Goal: Task Accomplishment & Management: Use online tool/utility

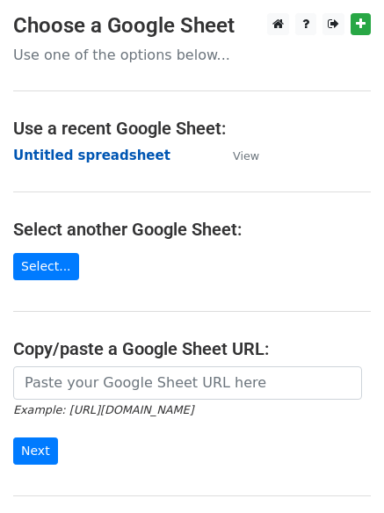
click at [125, 148] on strong "Untitled spreadsheet" at bounding box center [91, 156] width 157 height 16
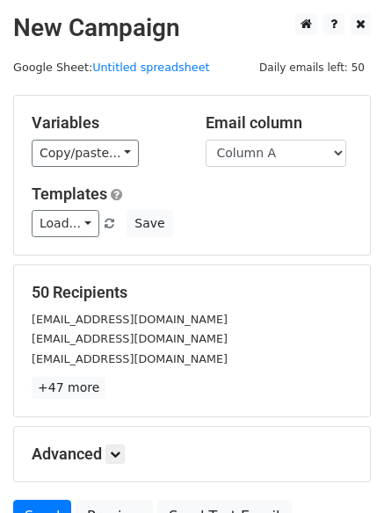
click at [241, 231] on div "Load... No templates saved Save" at bounding box center [191, 223] width 347 height 27
click at [119, 454] on icon at bounding box center [115, 454] width 11 height 11
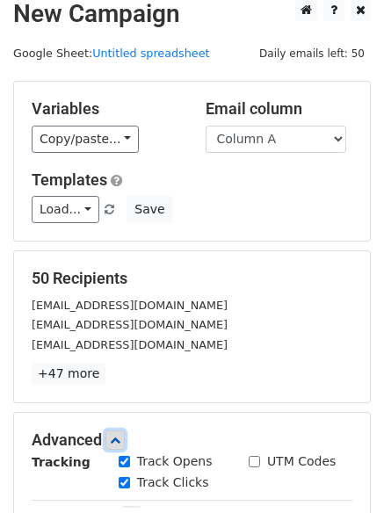
scroll to position [262, 0]
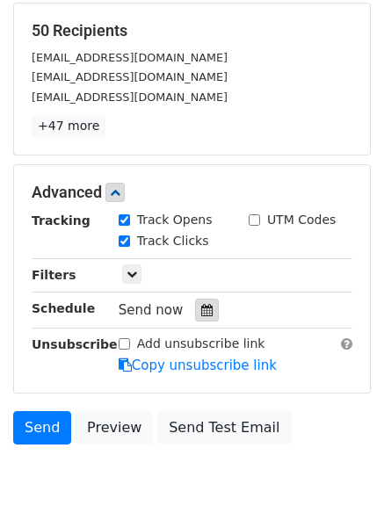
click at [195, 318] on div at bounding box center [207, 310] width 24 height 23
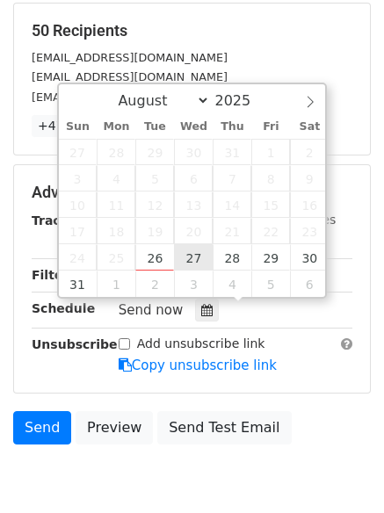
type input "2025-08-27 12:00"
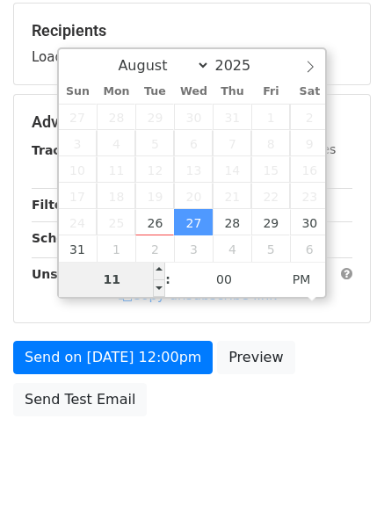
click at [127, 281] on input "11" at bounding box center [112, 279] width 107 height 35
type input "1"
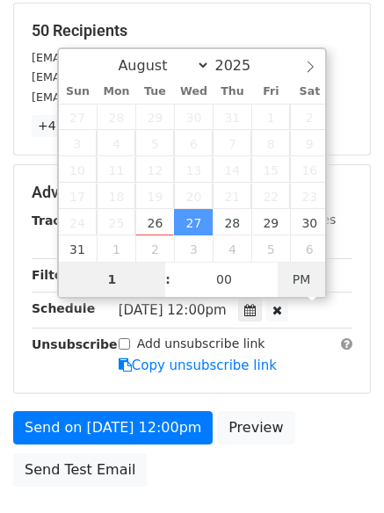
type input "2025-08-27 01:00"
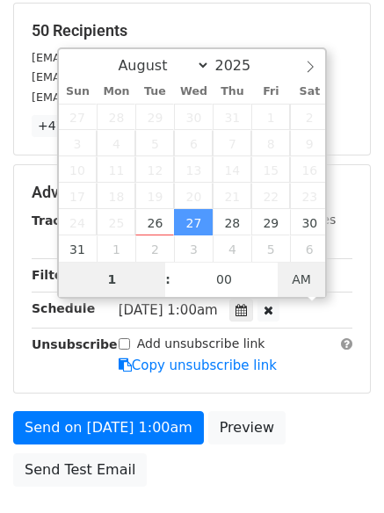
type input "01"
click at [305, 287] on span "AM" at bounding box center [301, 279] width 48 height 35
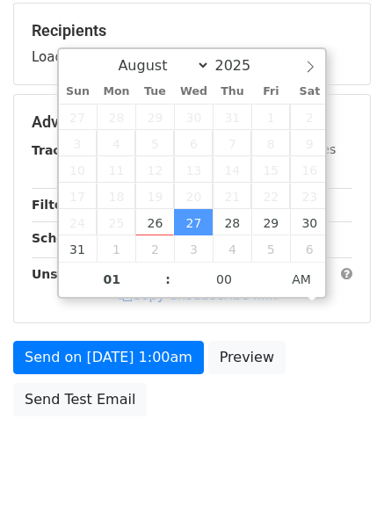
click at [262, 448] on body "New Campaign Daily emails left: 50 Google Sheet: Untitled spreadsheet Variables…" at bounding box center [192, 124] width 384 height 744
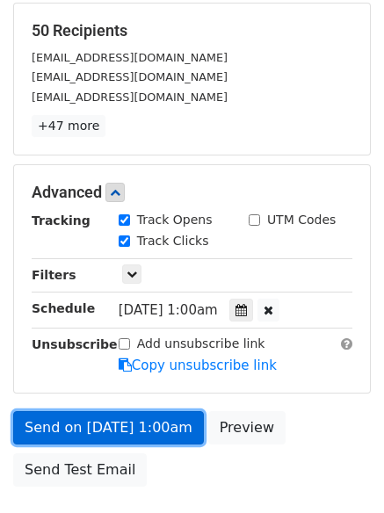
click at [164, 433] on link "Send on Aug 27 at 1:00am" at bounding box center [108, 427] width 191 height 33
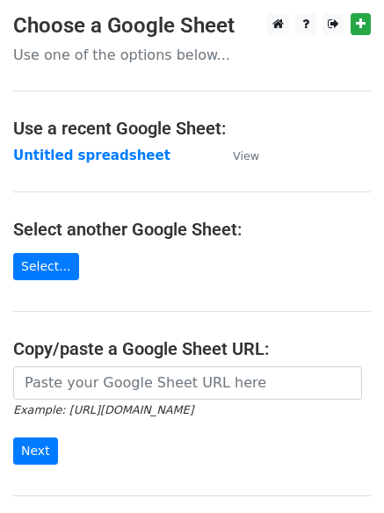
click at [124, 168] on main "Choose a Google Sheet Use one of the options below... Use a recent Google Sheet…" at bounding box center [192, 285] width 384 height 545
click at [125, 161] on strong "Untitled spreadsheet" at bounding box center [91, 156] width 157 height 16
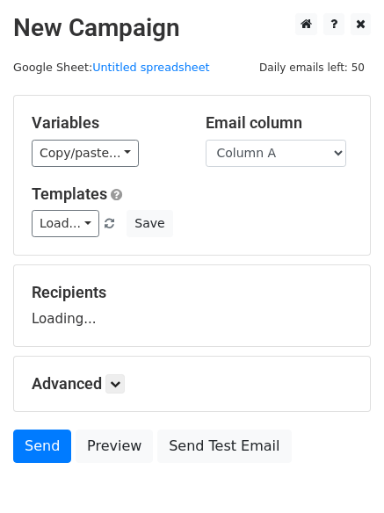
select select "Column B"
click at [205, 140] on select "Column A Column B Column C Column D Column E Column F" at bounding box center [275, 153] width 140 height 27
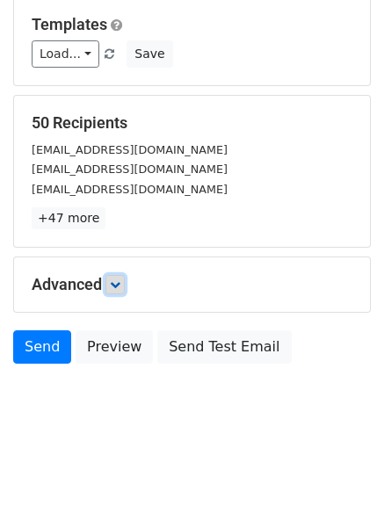
click at [117, 279] on icon at bounding box center [115, 284] width 11 height 11
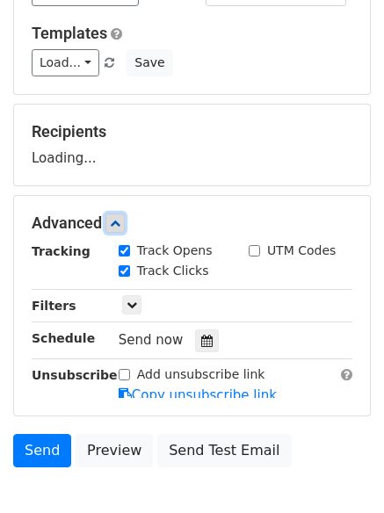
scroll to position [226, 0]
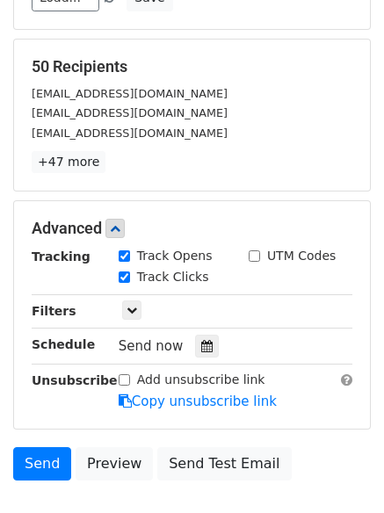
click at [197, 280] on label "Track Clicks" at bounding box center [173, 277] width 72 height 18
click at [130, 280] on input "Track Clicks" at bounding box center [124, 276] width 11 height 11
click at [180, 281] on label "Track Clicks" at bounding box center [173, 277] width 72 height 18
click at [130, 281] on input "Track Clicks" at bounding box center [124, 276] width 11 height 11
checkbox input "true"
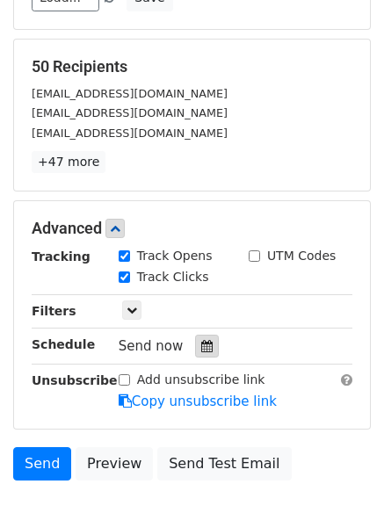
click at [201, 342] on icon at bounding box center [206, 346] width 11 height 12
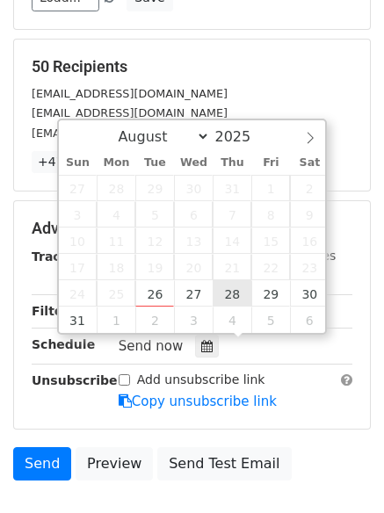
type input "2025-08-28 12:00"
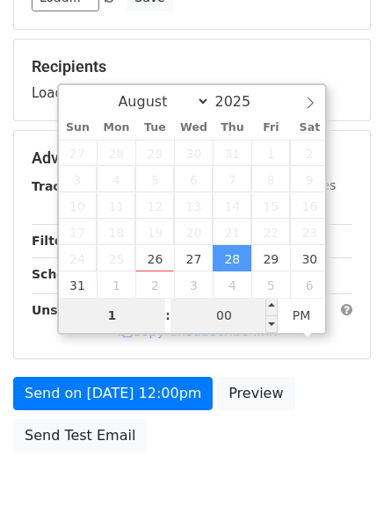
type input "1"
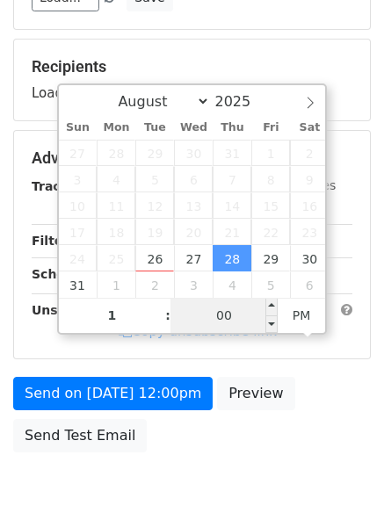
type input "2025-08-28 13:00"
type input "01"
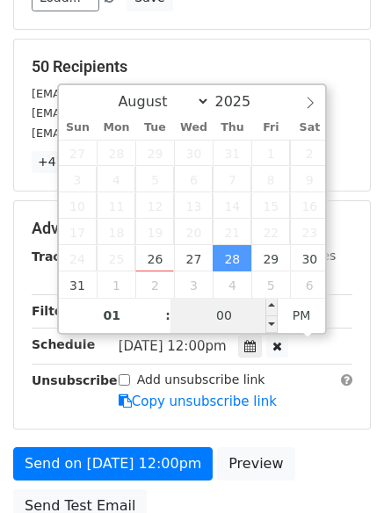
click at [227, 313] on input "00" at bounding box center [223, 315] width 107 height 35
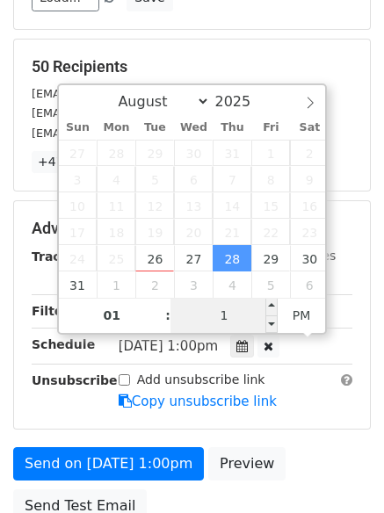
type input "11"
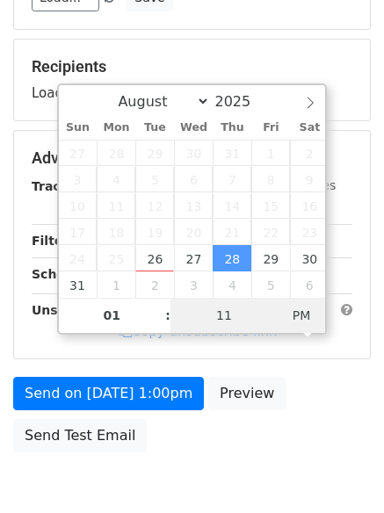
type input "2025-08-28 01:11"
click at [299, 319] on span "PM" at bounding box center [301, 315] width 48 height 35
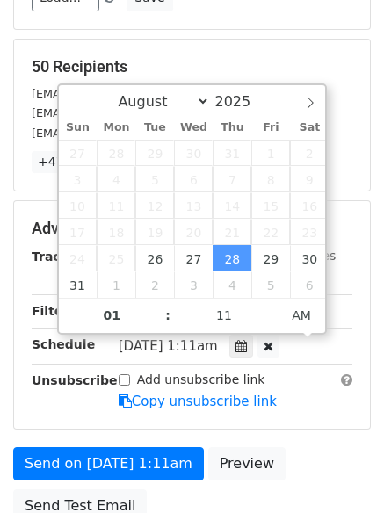
click at [256, 447] on div "Send on Aug 28 at 1:11am Preview Send Test Email" at bounding box center [192, 489] width 384 height 84
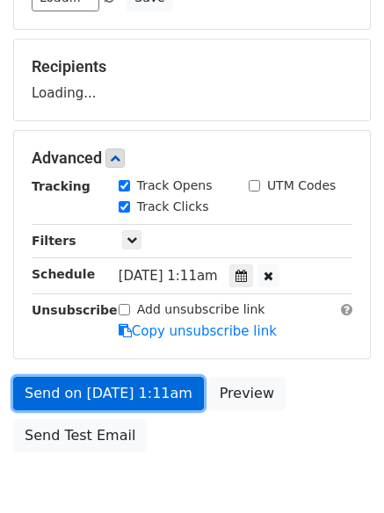
click at [158, 385] on link "Send on Aug 28 at 1:11am" at bounding box center [108, 393] width 191 height 33
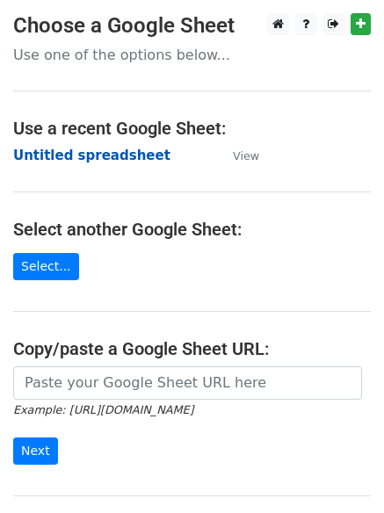
click at [114, 158] on strong "Untitled spreadsheet" at bounding box center [91, 156] width 157 height 16
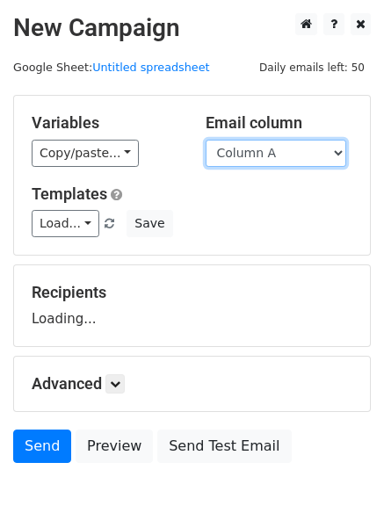
drag, startPoint x: 0, startPoint y: 0, endPoint x: 270, endPoint y: 152, distance: 309.4
click at [270, 152] on select "Column A Column B Column C Column D Column E Column F" at bounding box center [275, 153] width 140 height 27
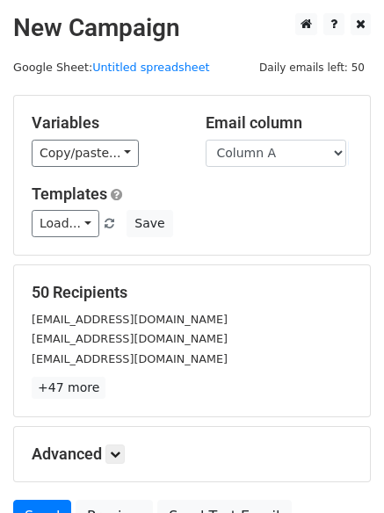
click at [277, 227] on div "Load... No templates saved Save" at bounding box center [191, 223] width 347 height 27
drag, startPoint x: 277, startPoint y: 151, endPoint x: 279, endPoint y: 166, distance: 15.0
click at [277, 151] on select "Column A Column B Column C Column D Column E Column F" at bounding box center [275, 153] width 140 height 27
select select "Column C"
click at [205, 140] on select "Column A Column B Column C Column D Column E Column F" at bounding box center [275, 153] width 140 height 27
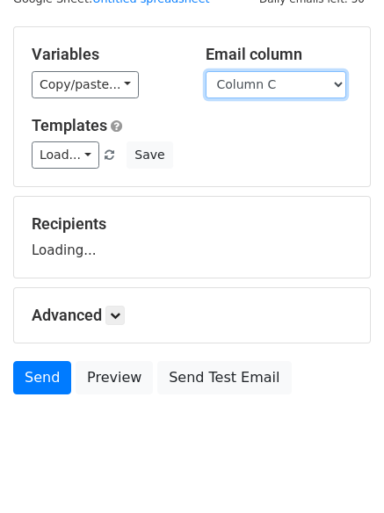
scroll to position [99, 0]
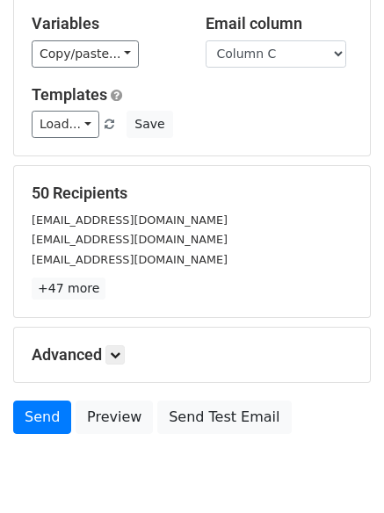
click at [112, 283] on p "+47 more" at bounding box center [192, 288] width 320 height 22
click at [125, 356] on link at bounding box center [114, 354] width 19 height 19
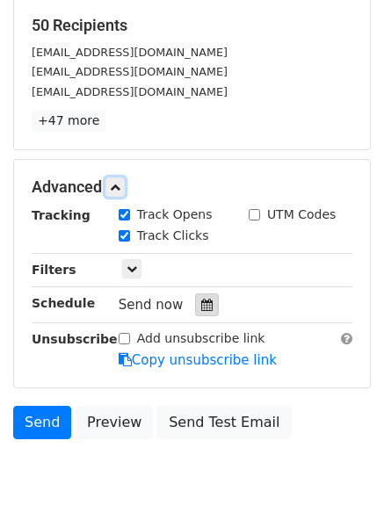
scroll to position [273, 0]
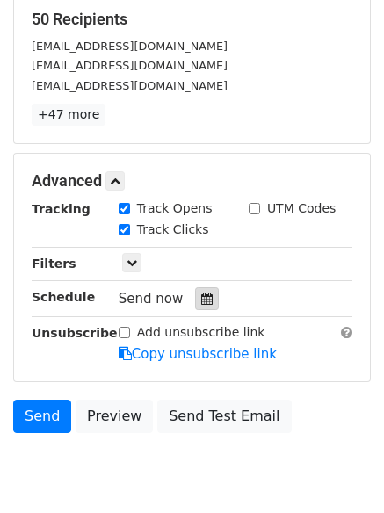
click at [206, 299] on div at bounding box center [207, 298] width 24 height 23
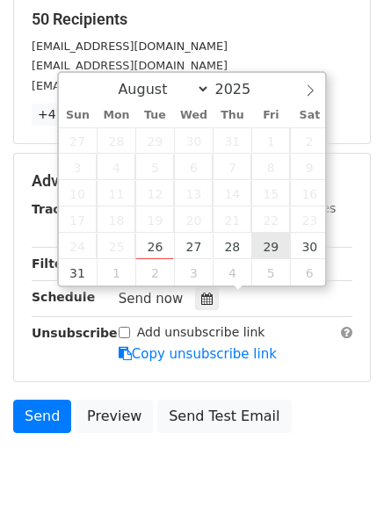
type input "2025-08-29 12:00"
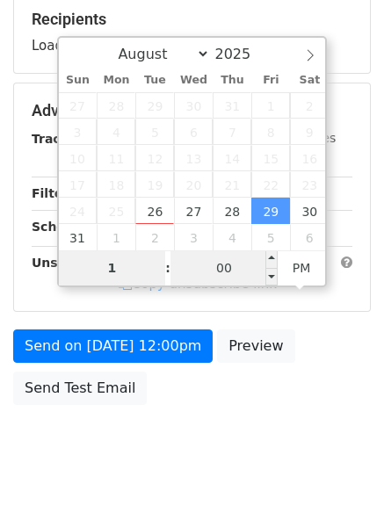
type input "1"
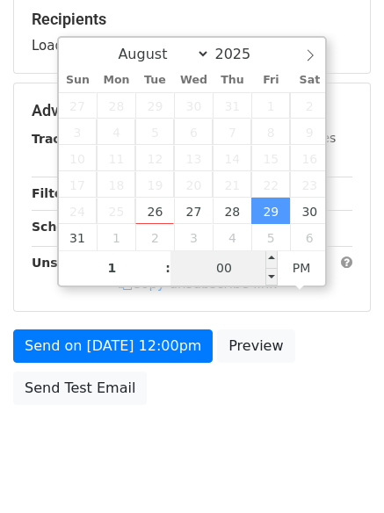
type input "2025-08-29 13:00"
type input "01"
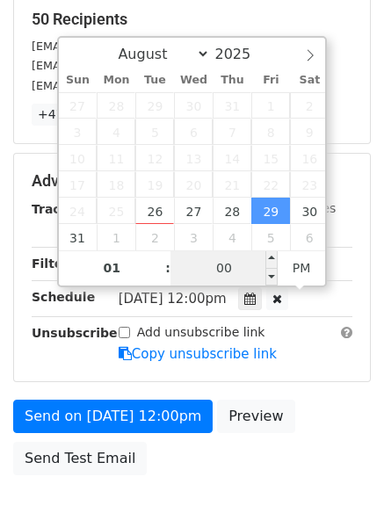
click at [227, 273] on input "00" at bounding box center [223, 267] width 107 height 35
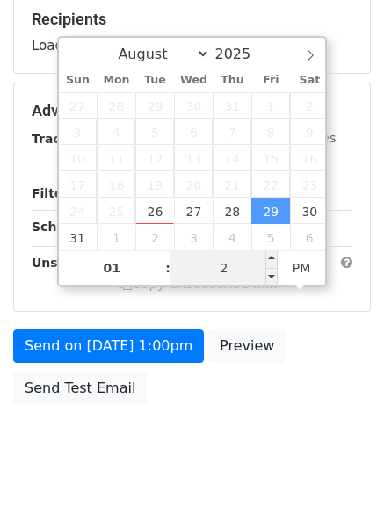
type input "22"
type input "2025-08-29 01:22"
click at [301, 266] on span "AM" at bounding box center [301, 267] width 48 height 35
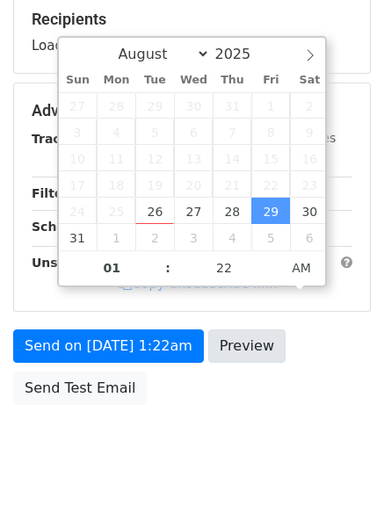
click at [255, 429] on body "New Campaign Daily emails left: 50 Google Sheet: Untitled spreadsheet Variables…" at bounding box center [192, 112] width 384 height 744
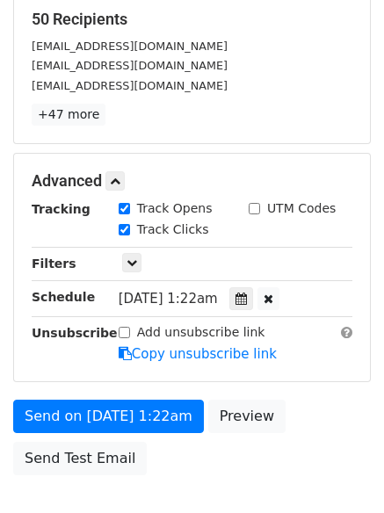
scroll to position [384, 0]
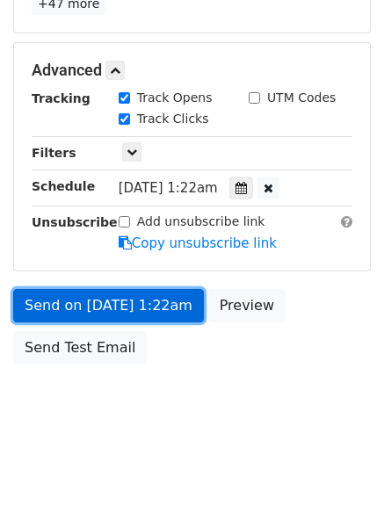
click at [169, 304] on link "Send on Aug 29 at 1:22am" at bounding box center [108, 305] width 191 height 33
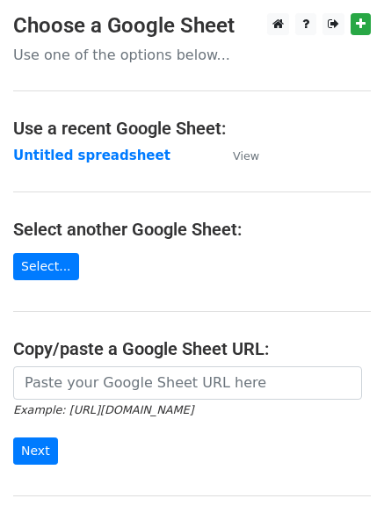
click at [112, 144] on main "Choose a Google Sheet Use one of the options below... Use a recent Google Sheet…" at bounding box center [192, 285] width 384 height 545
click at [112, 153] on strong "Untitled spreadsheet" at bounding box center [91, 156] width 157 height 16
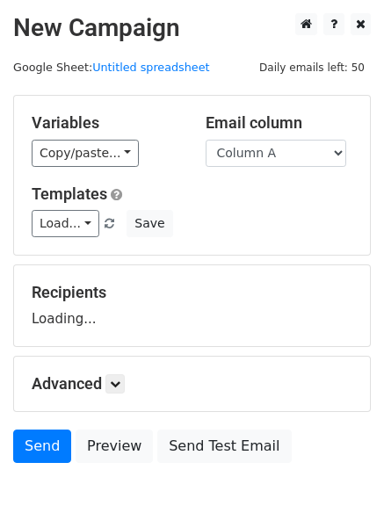
click at [292, 169] on div "Variables Copy/paste... {{Column A}} {{Column B}} {{Column C}} {{Column D}} {{C…" at bounding box center [192, 175] width 356 height 159
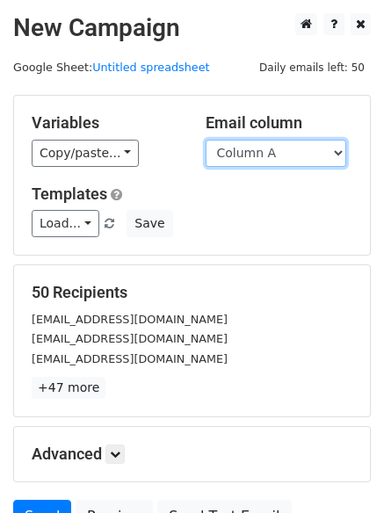
click at [311, 148] on select "Column A Column B Column C Column D Column E Column F" at bounding box center [275, 153] width 140 height 27
select select "Column D"
click at [205, 140] on select "Column A Column B Column C Column D Column E Column F" at bounding box center [275, 153] width 140 height 27
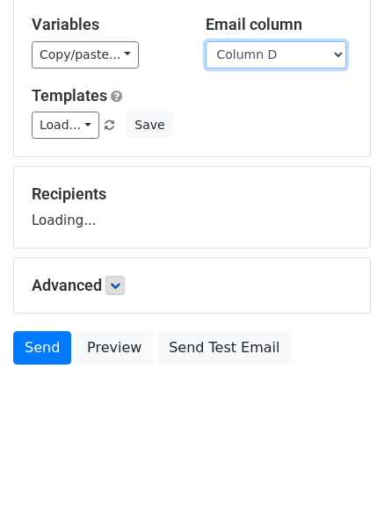
scroll to position [99, 0]
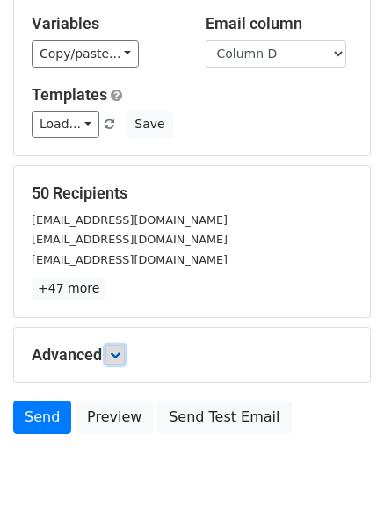
click at [125, 354] on link at bounding box center [114, 354] width 19 height 19
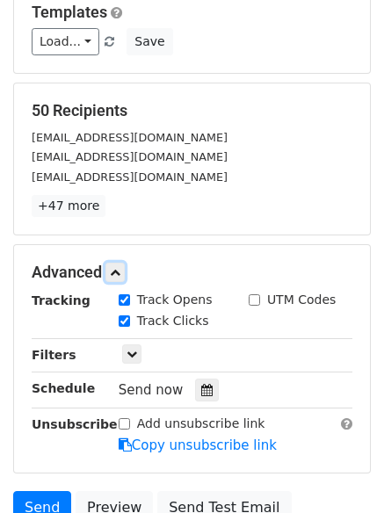
scroll to position [290, 0]
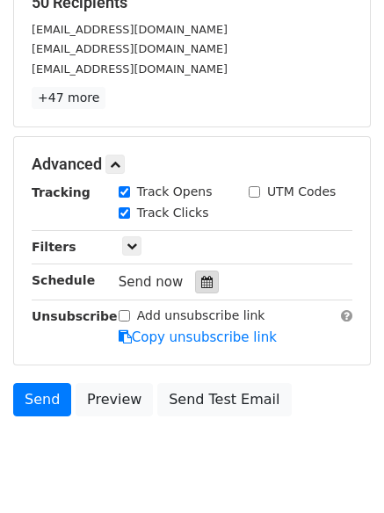
click at [207, 288] on div at bounding box center [207, 281] width 24 height 23
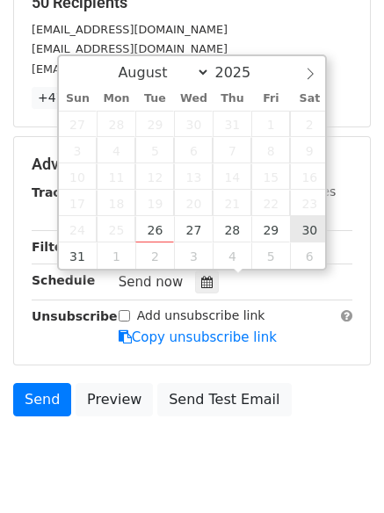
type input "[DATE] 12:00"
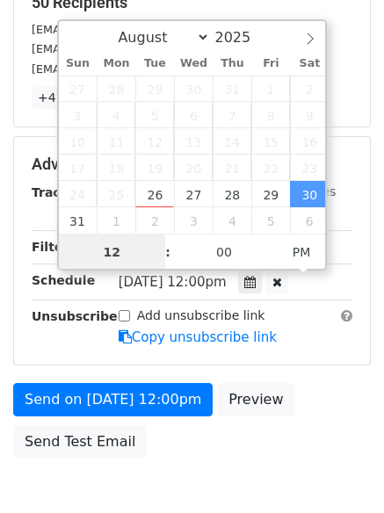
scroll to position [1, 0]
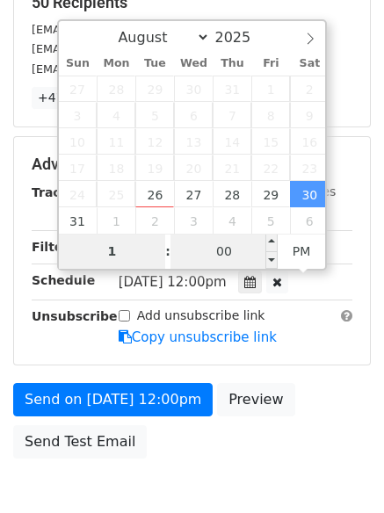
type input "1"
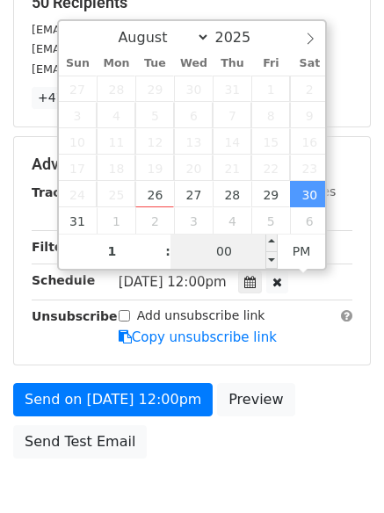
type input "[DATE] 13:00"
type input "01"
click at [234, 255] on input "00" at bounding box center [223, 251] width 107 height 35
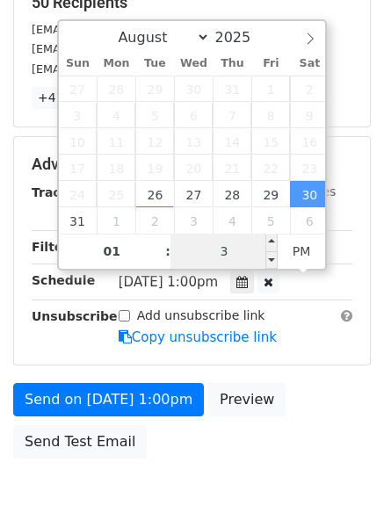
type input "33"
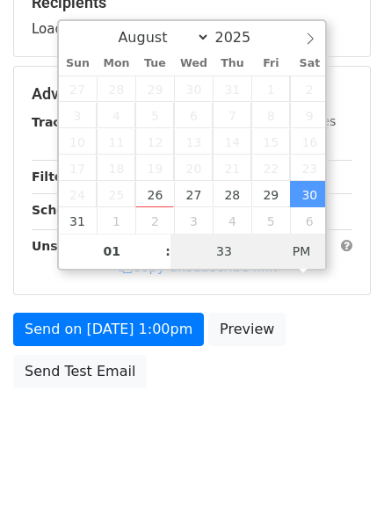
type input "[DATE] 01:33"
click at [309, 251] on span "AM" at bounding box center [301, 251] width 48 height 35
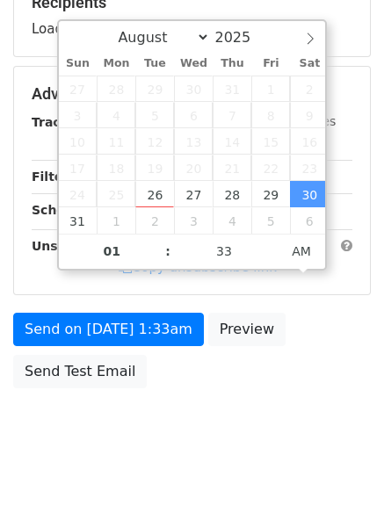
click at [220, 422] on body "New Campaign Daily emails left: 50 Google Sheet: Untitled spreadsheet Variables…" at bounding box center [192, 95] width 384 height 744
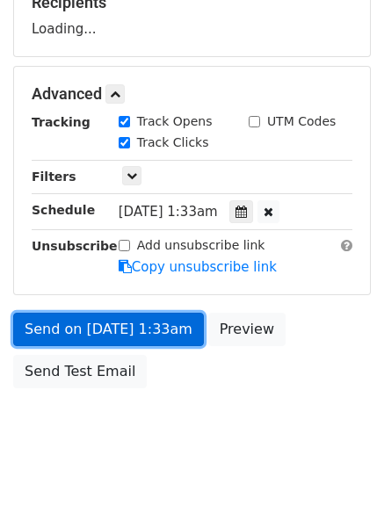
click at [159, 330] on link "Send on [DATE] 1:33am" at bounding box center [108, 329] width 191 height 33
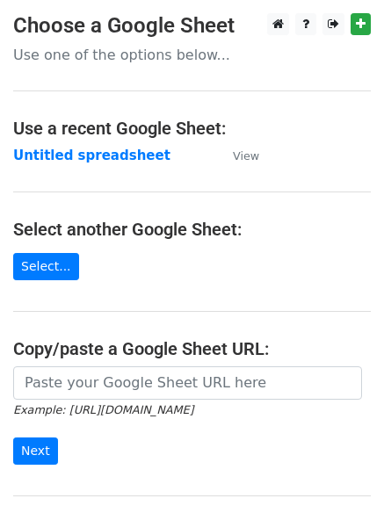
click at [136, 166] on main "Choose a Google Sheet Use one of the options below... Use a recent Google Sheet…" at bounding box center [192, 285] width 384 height 545
click at [136, 156] on strong "Untitled spreadsheet" at bounding box center [91, 156] width 157 height 16
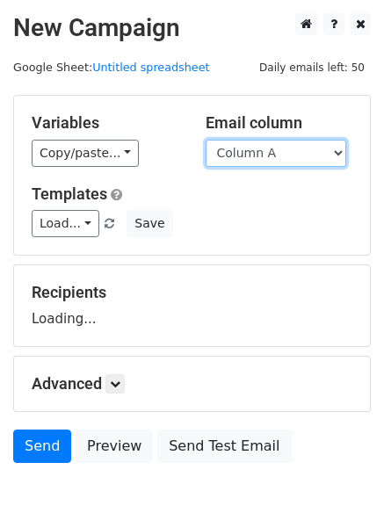
click at [306, 162] on select "Column A Column B Column C Column D Column E Column F" at bounding box center [275, 153] width 140 height 27
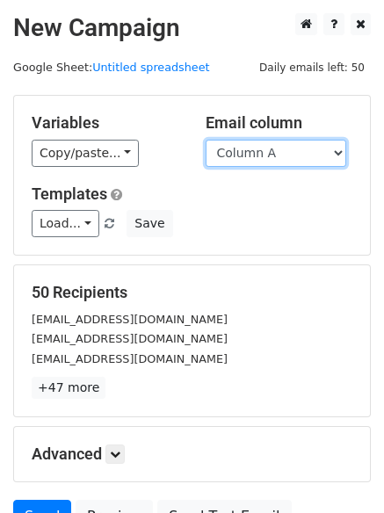
click at [299, 163] on select "Column A Column B Column C Column D Column E Column F" at bounding box center [275, 153] width 140 height 27
select select "Column E"
click at [205, 140] on select "Column A Column B Column C Column D Column E Column F" at bounding box center [275, 153] width 140 height 27
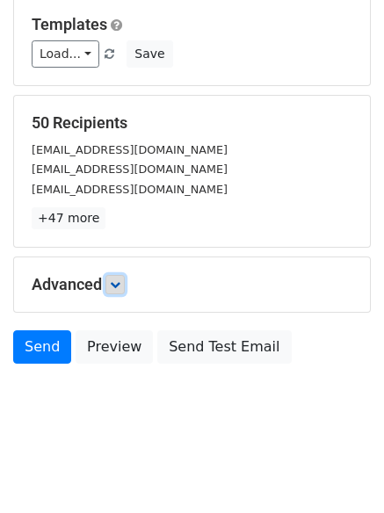
click at [124, 290] on link at bounding box center [114, 284] width 19 height 19
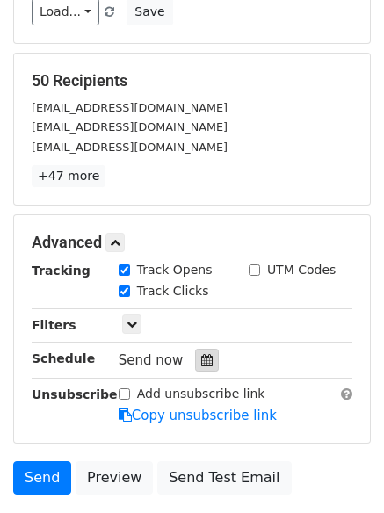
click at [206, 286] on div "Track Clicks" at bounding box center [170, 292] width 130 height 21
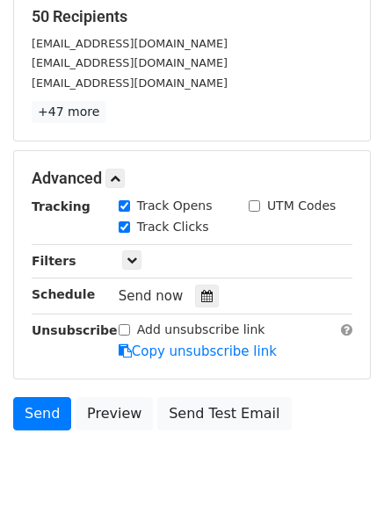
scroll to position [342, 0]
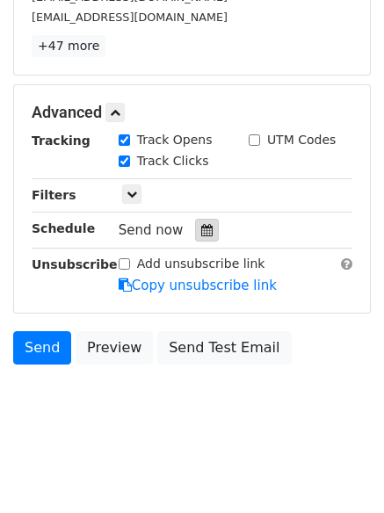
click at [207, 235] on div at bounding box center [207, 230] width 24 height 23
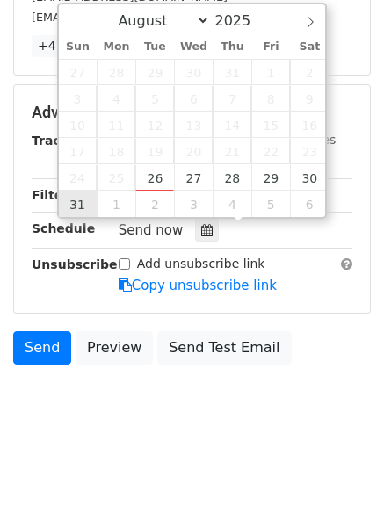
type input "2025-08-31 12:00"
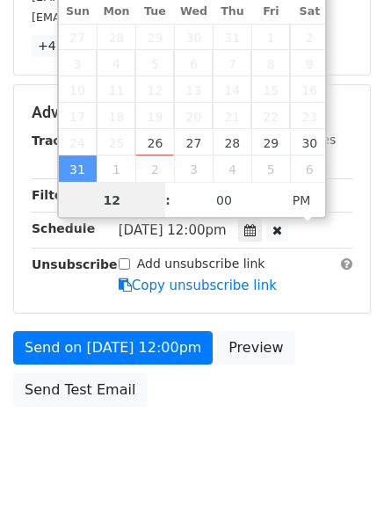
scroll to position [1, 0]
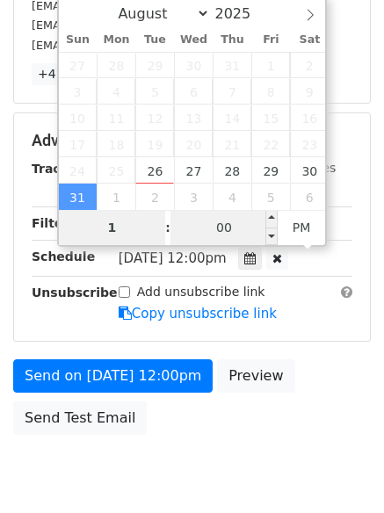
type input "1"
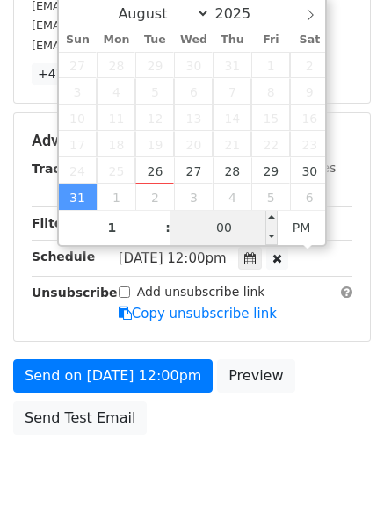
type input "2025-08-31 13:00"
type input "01"
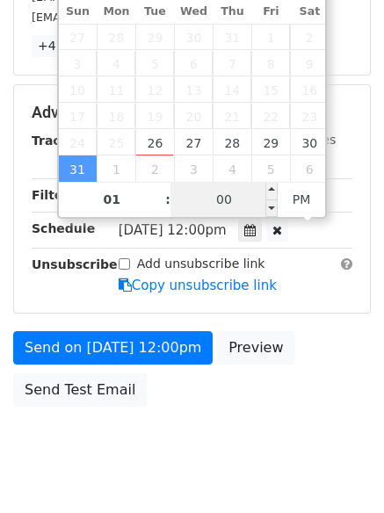
click at [227, 225] on span "Sun, Aug 31, 12:00pm" at bounding box center [173, 230] width 108 height 16
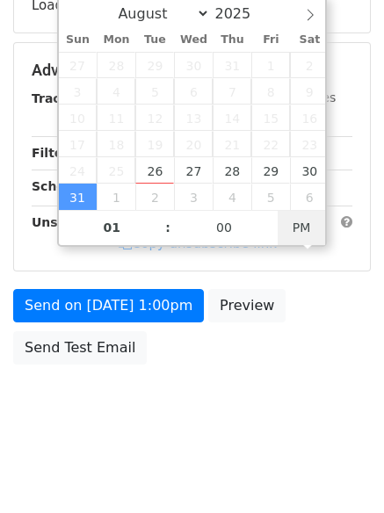
type input "2025-08-31 01:00"
click at [310, 227] on span "PM" at bounding box center [301, 227] width 48 height 35
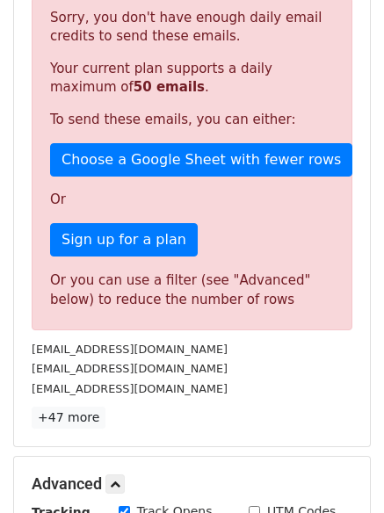
scroll to position [342, 0]
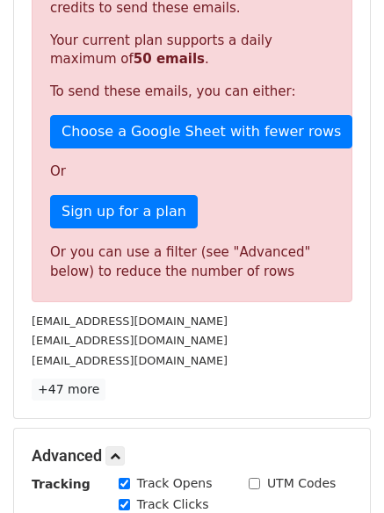
click at [233, 228] on div "Sorry, you don't have enough daily email credits to send these emails. Your cur…" at bounding box center [192, 135] width 320 height 333
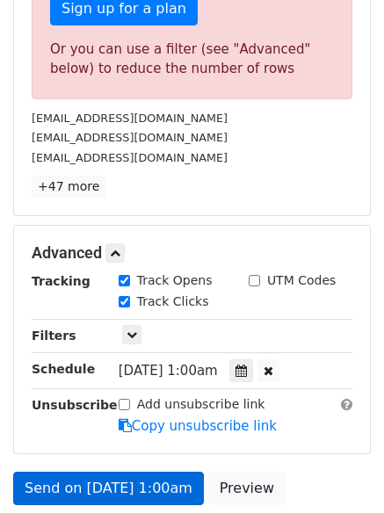
scroll to position [693, 0]
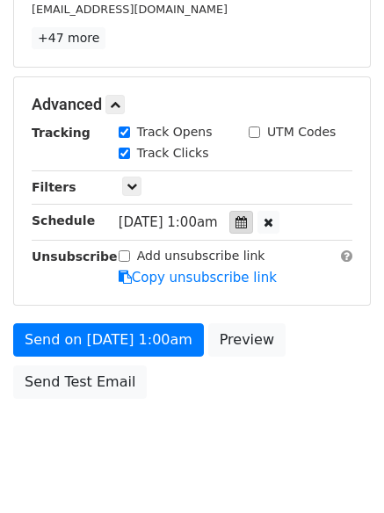
click at [247, 226] on icon at bounding box center [240, 222] width 11 height 12
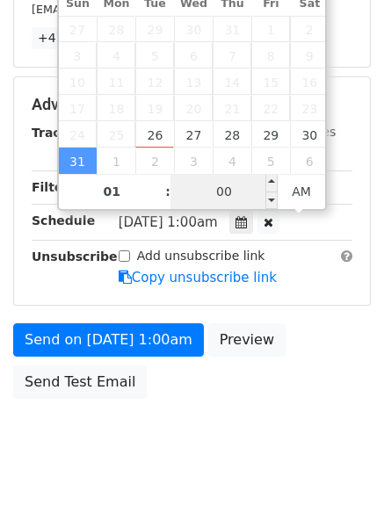
click at [216, 192] on input "00" at bounding box center [223, 191] width 107 height 35
type input "44"
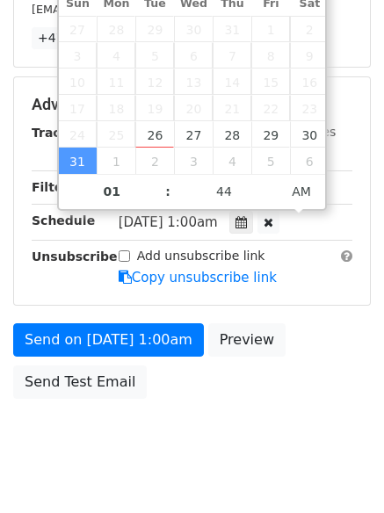
type input "2025-08-31 01:44"
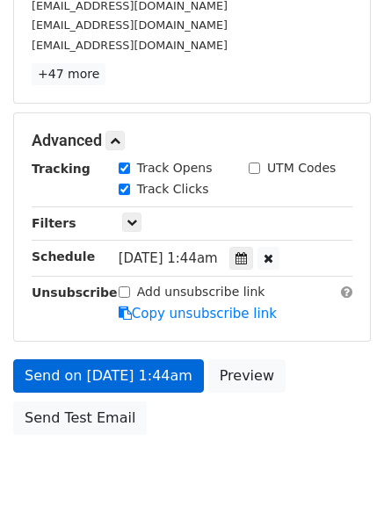
scroll to position [376, 0]
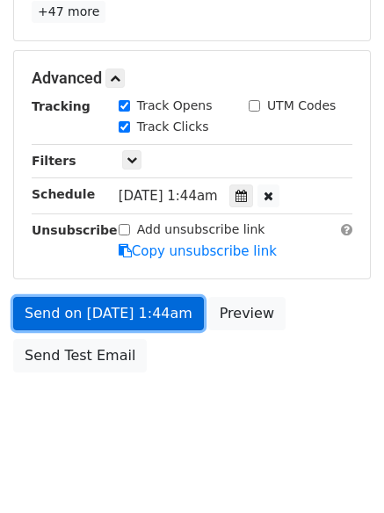
click at [151, 303] on link "Send on Aug 31 at 1:44am" at bounding box center [108, 313] width 191 height 33
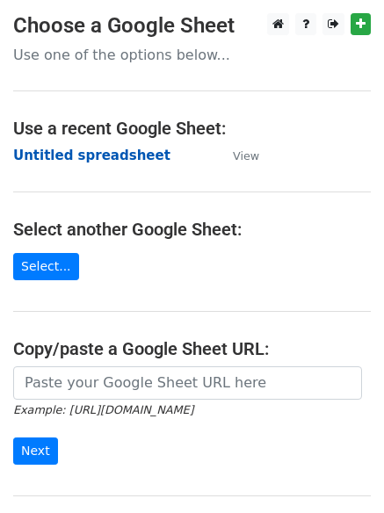
click at [97, 157] on strong "Untitled spreadsheet" at bounding box center [91, 156] width 157 height 16
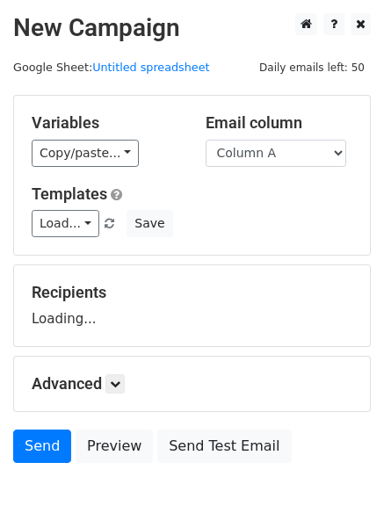
click at [304, 147] on select "Column A Column B Column C Column D Column E Column F" at bounding box center [275, 153] width 140 height 27
select select "Column F"
click at [205, 140] on select "Column A Column B Column C Column D Column E Column F" at bounding box center [275, 153] width 140 height 27
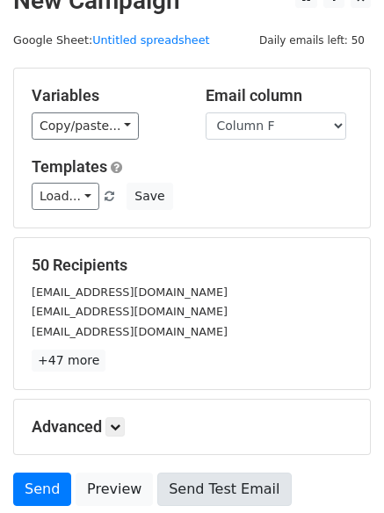
scroll to position [99, 0]
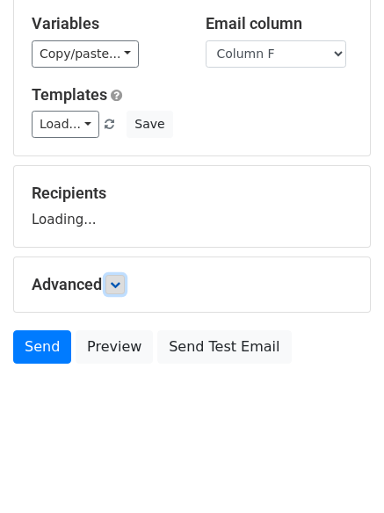
click at [112, 285] on link at bounding box center [114, 284] width 19 height 19
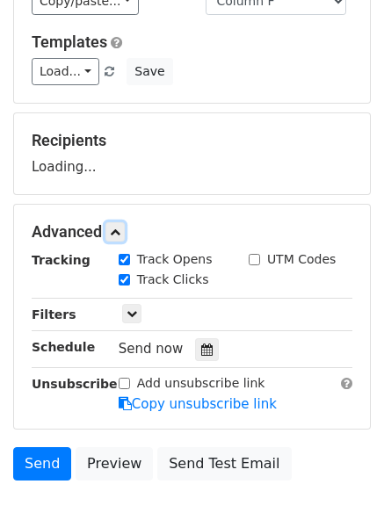
scroll to position [219, 0]
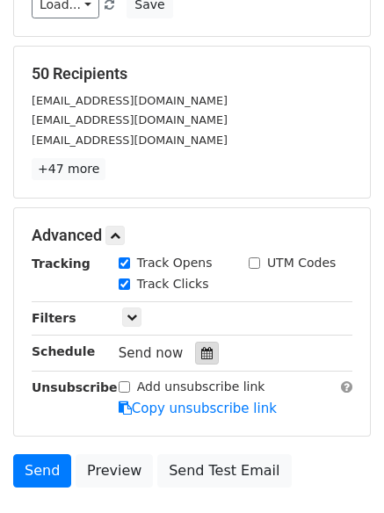
click at [196, 275] on label "Track Clicks" at bounding box center [173, 284] width 72 height 18
click at [130, 278] on input "Track Clicks" at bounding box center [124, 283] width 11 height 11
click at [164, 280] on label "Track Clicks" at bounding box center [173, 284] width 72 height 18
click at [130, 280] on input "Track Clicks" at bounding box center [124, 283] width 11 height 11
checkbox input "true"
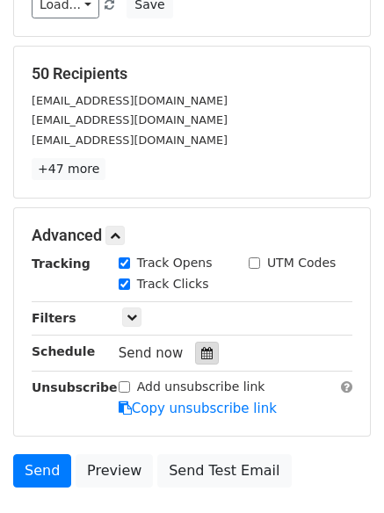
click at [195, 344] on div at bounding box center [207, 353] width 24 height 23
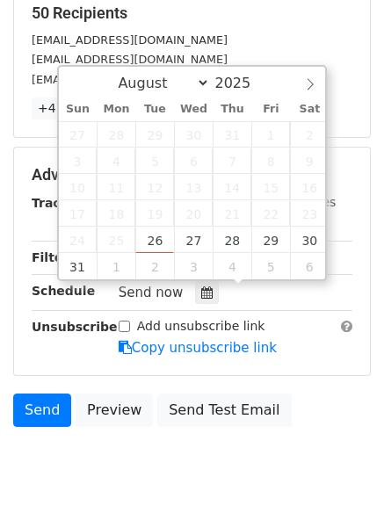
scroll to position [342, 0]
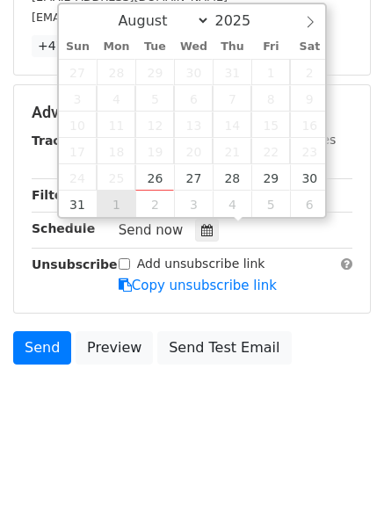
type input "2025-09-01 12:00"
select select "8"
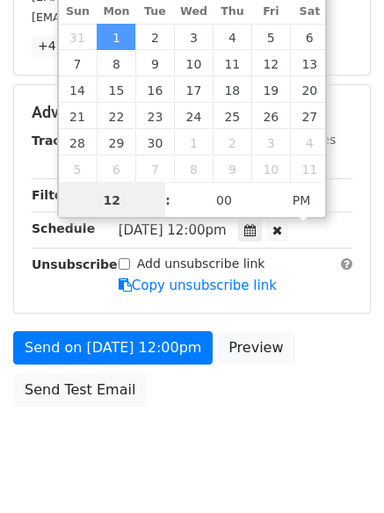
scroll to position [1, 0]
type input "1"
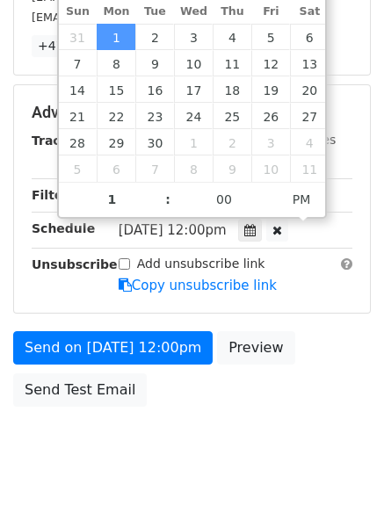
type input "2025-09-01 13:00"
type input "01"
click at [227, 232] on span "Mon, Sep 1, 12:00pm" at bounding box center [173, 230] width 108 height 16
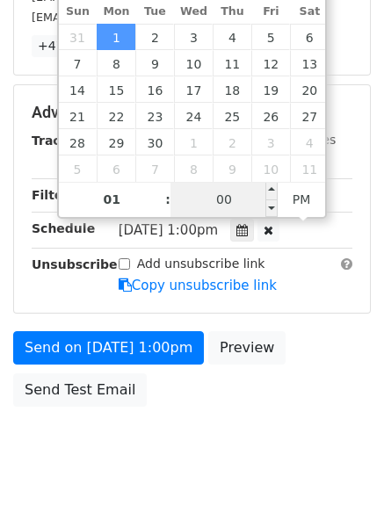
scroll to position [313, 0]
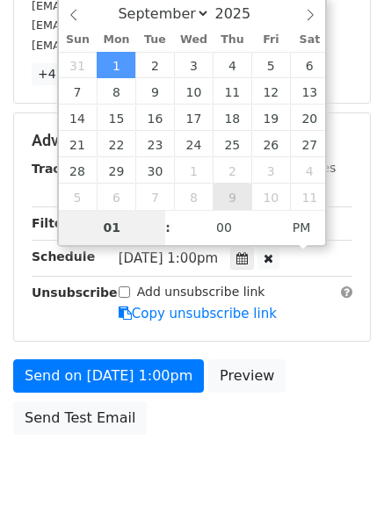
type input "2025-10-09 13:00"
select select "9"
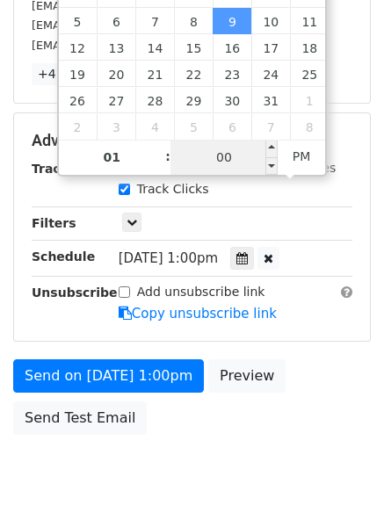
click at [230, 173] on input "00" at bounding box center [223, 157] width 107 height 35
type input "55"
type input "2025-10-09 01:55"
click at [299, 159] on span "AM" at bounding box center [301, 156] width 48 height 35
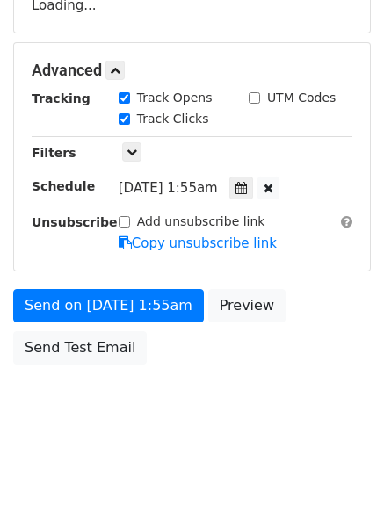
click at [257, 422] on body "New Campaign Daily emails left: 50 Google Sheet: Untitled spreadsheet Variables…" at bounding box center [192, 72] width 384 height 744
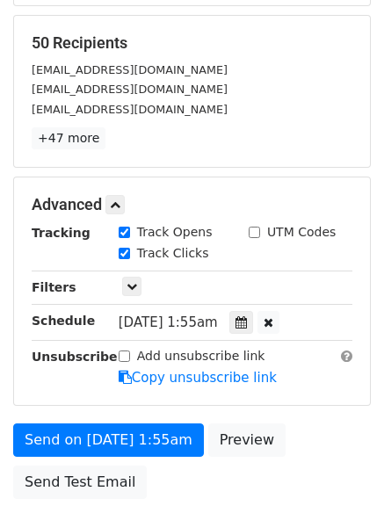
scroll to position [384, 0]
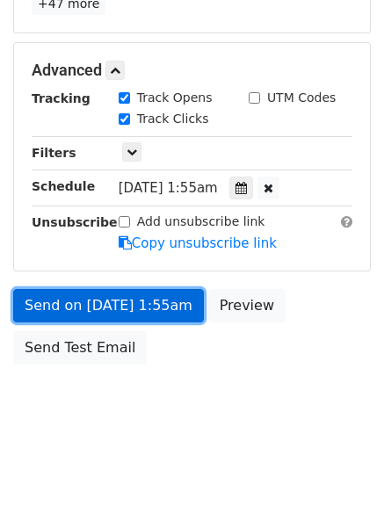
click at [163, 317] on link "Send on Oct 9 at 1:55am" at bounding box center [108, 305] width 191 height 33
